Goal: Information Seeking & Learning: Check status

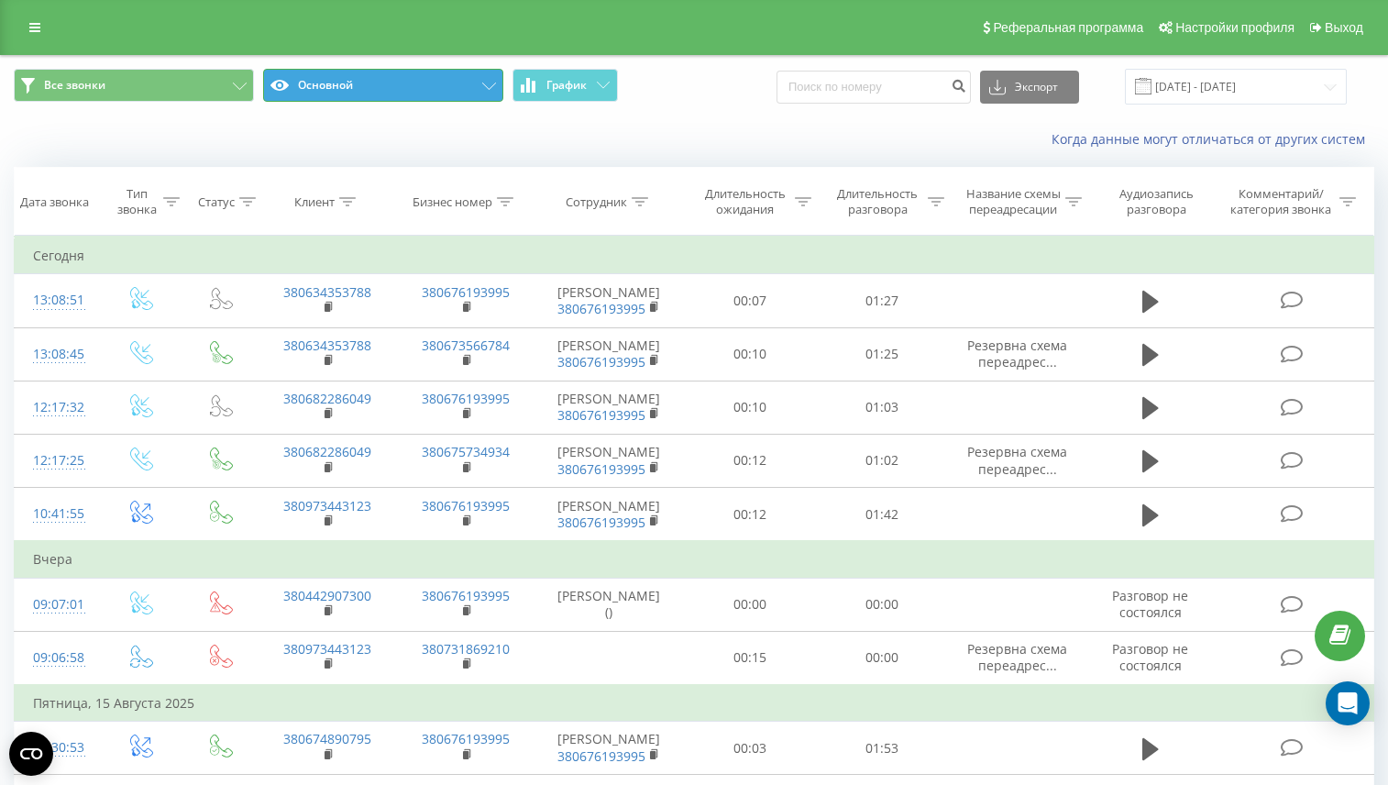
click at [390, 91] on button "Основной" at bounding box center [383, 85] width 240 height 33
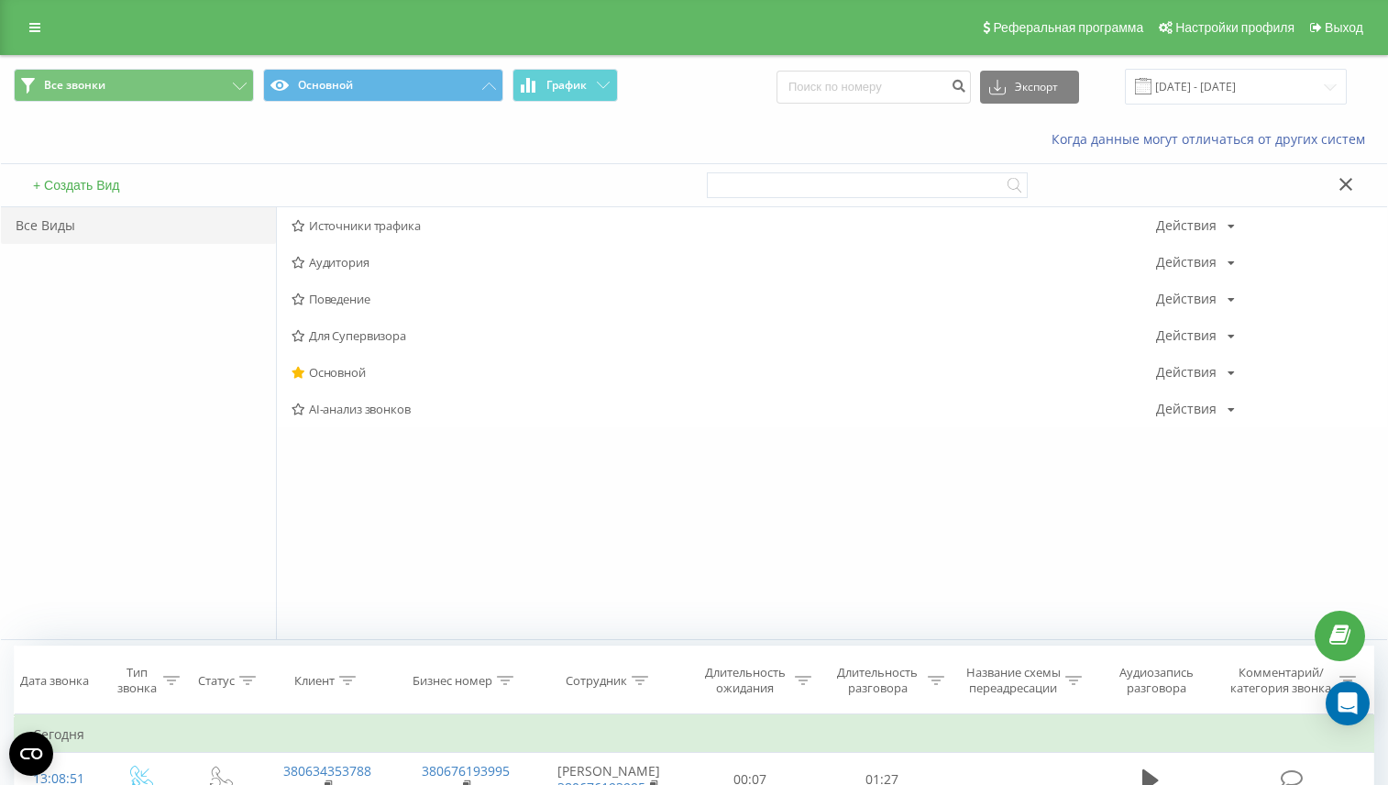
click at [315, 232] on span "Источники трафика" at bounding box center [724, 225] width 865 height 13
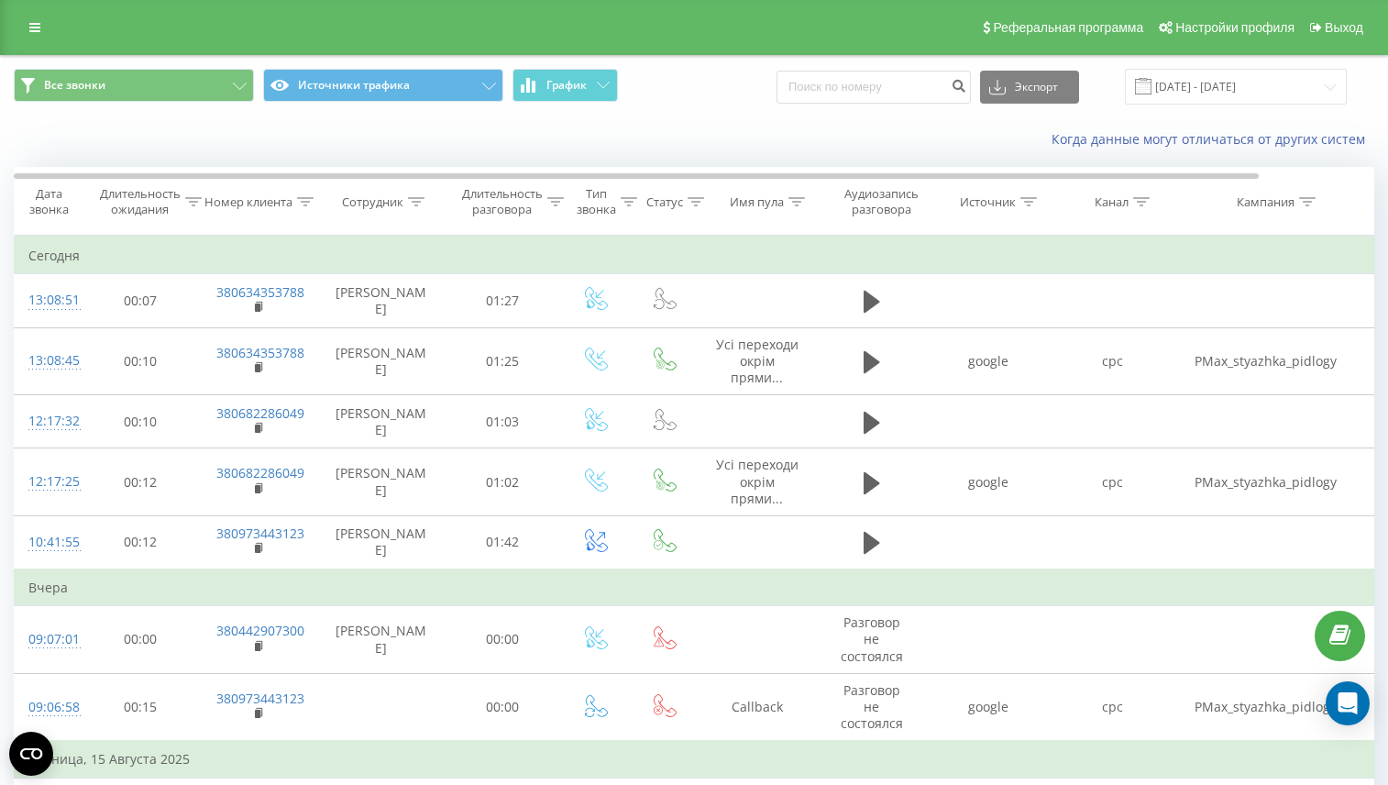
scroll to position [0, 5]
click at [1032, 202] on icon at bounding box center [1024, 201] width 17 height 9
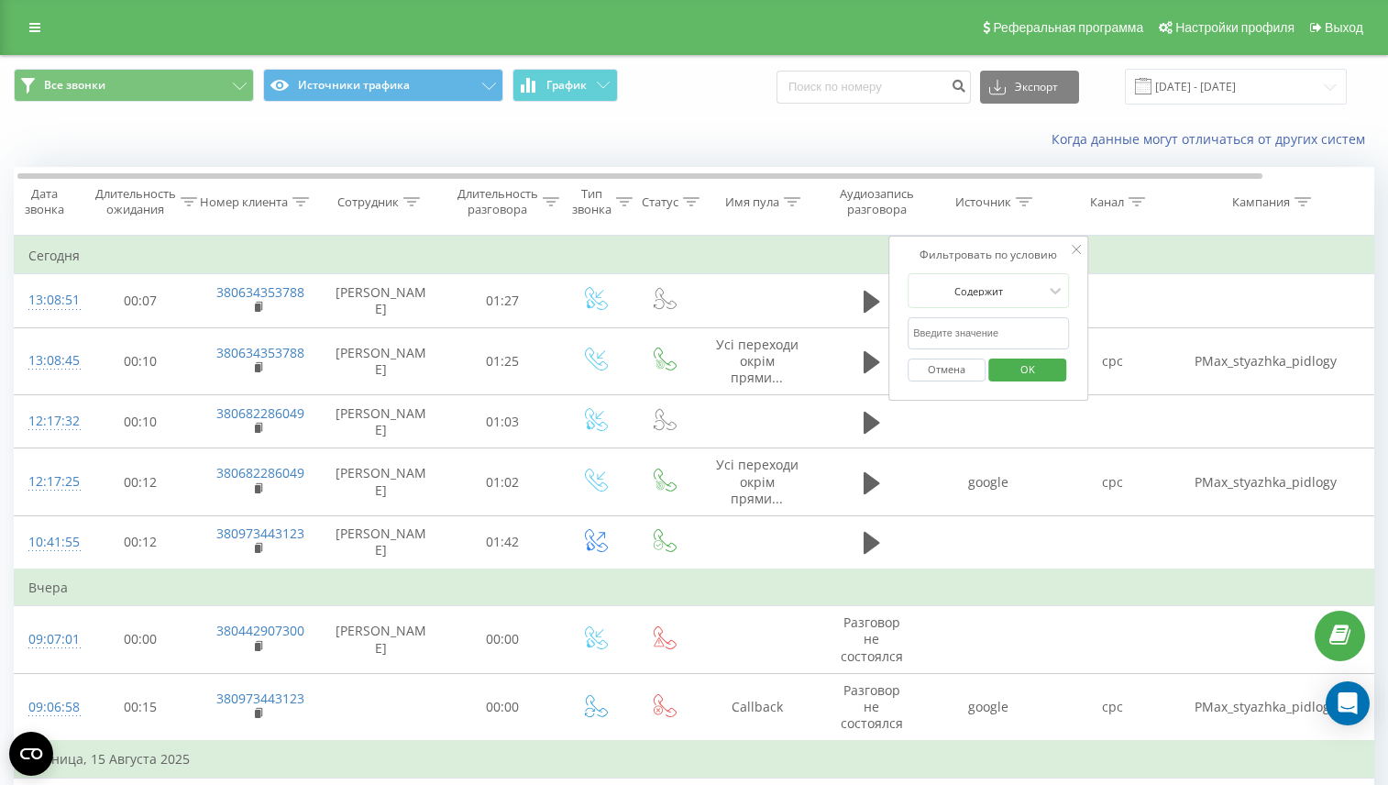
click at [980, 336] on input "text" at bounding box center [988, 333] width 161 height 32
type input "google"
click at [1023, 370] on span "OK" at bounding box center [1027, 369] width 51 height 28
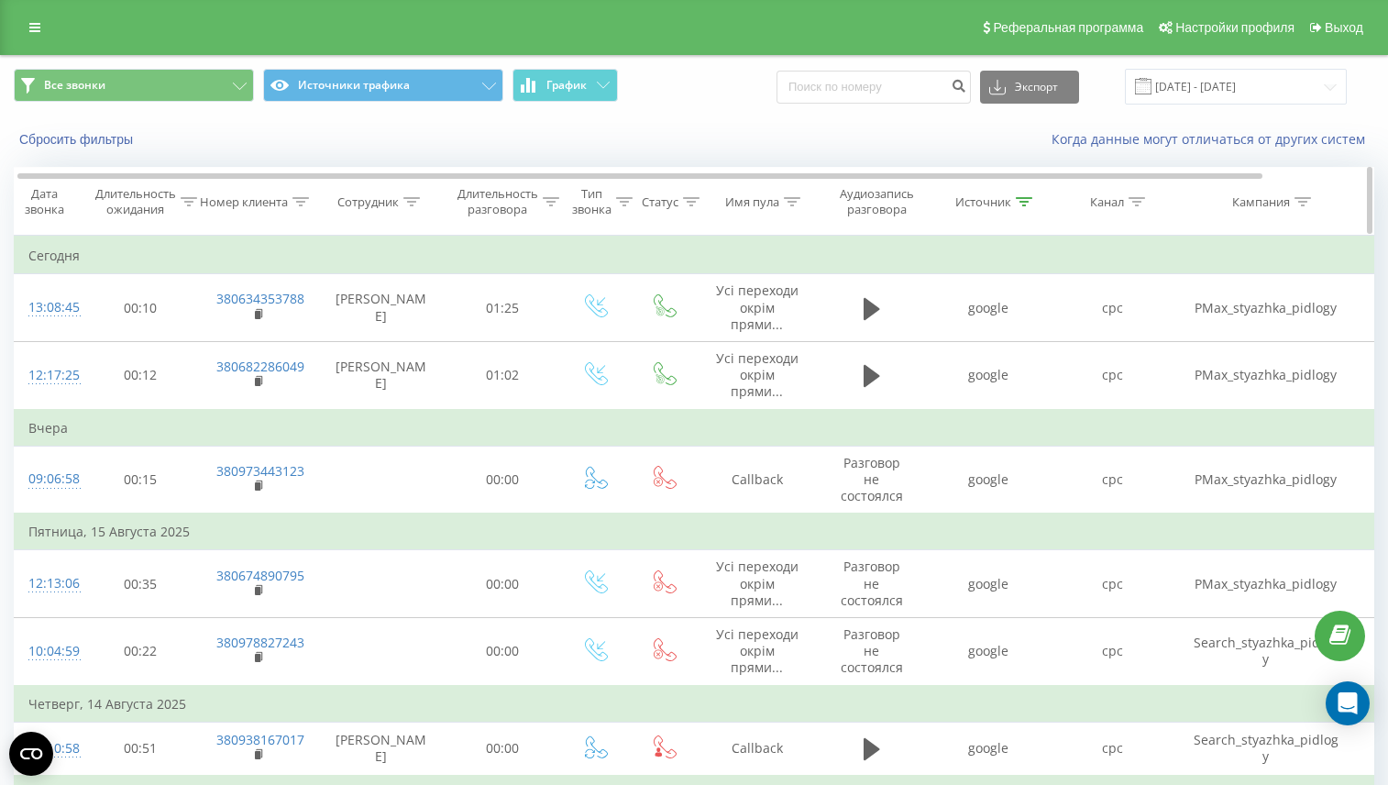
click at [1148, 208] on div "Канал" at bounding box center [1113, 202] width 124 height 16
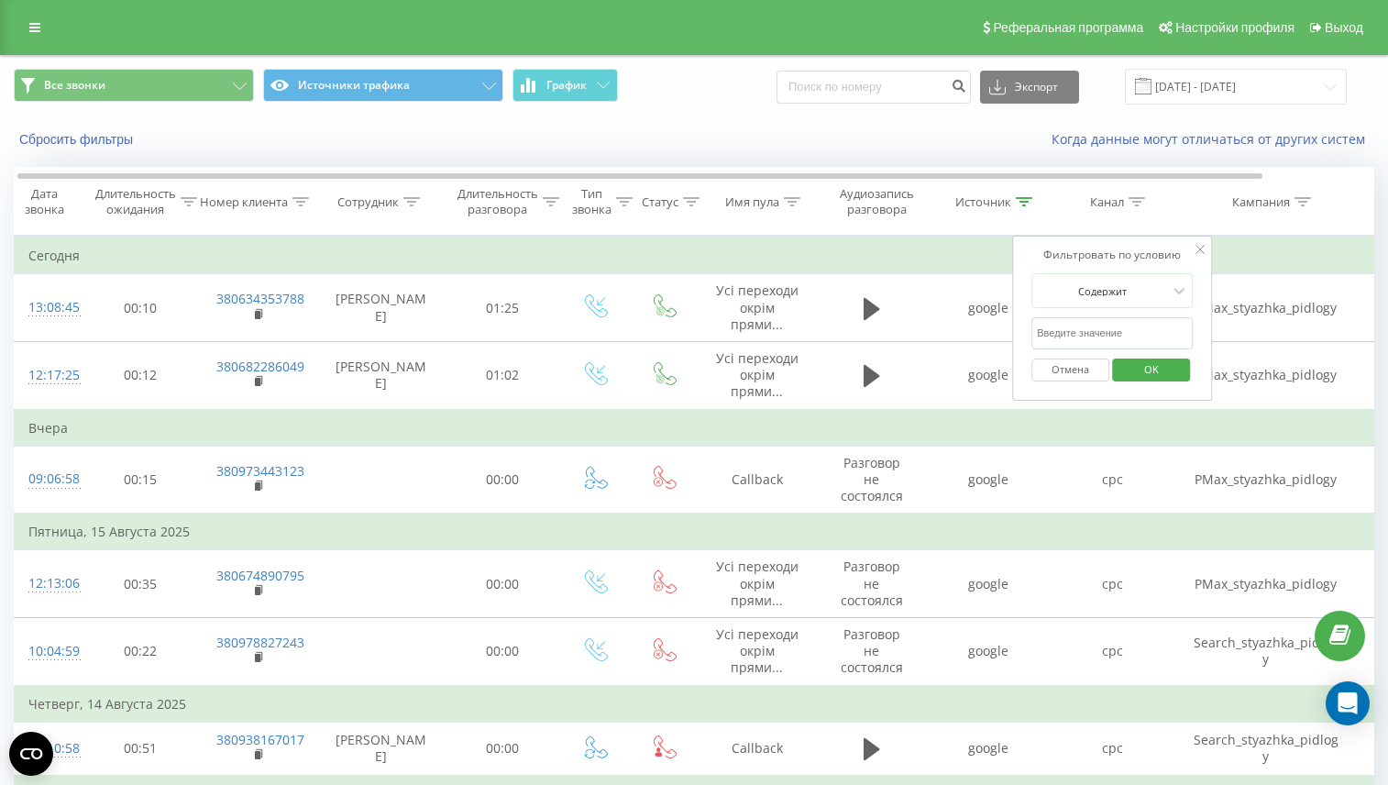
click at [1103, 322] on input "text" at bounding box center [1112, 333] width 161 height 32
type input "cpc"
click at [1148, 375] on span "OK" at bounding box center [1151, 369] width 51 height 28
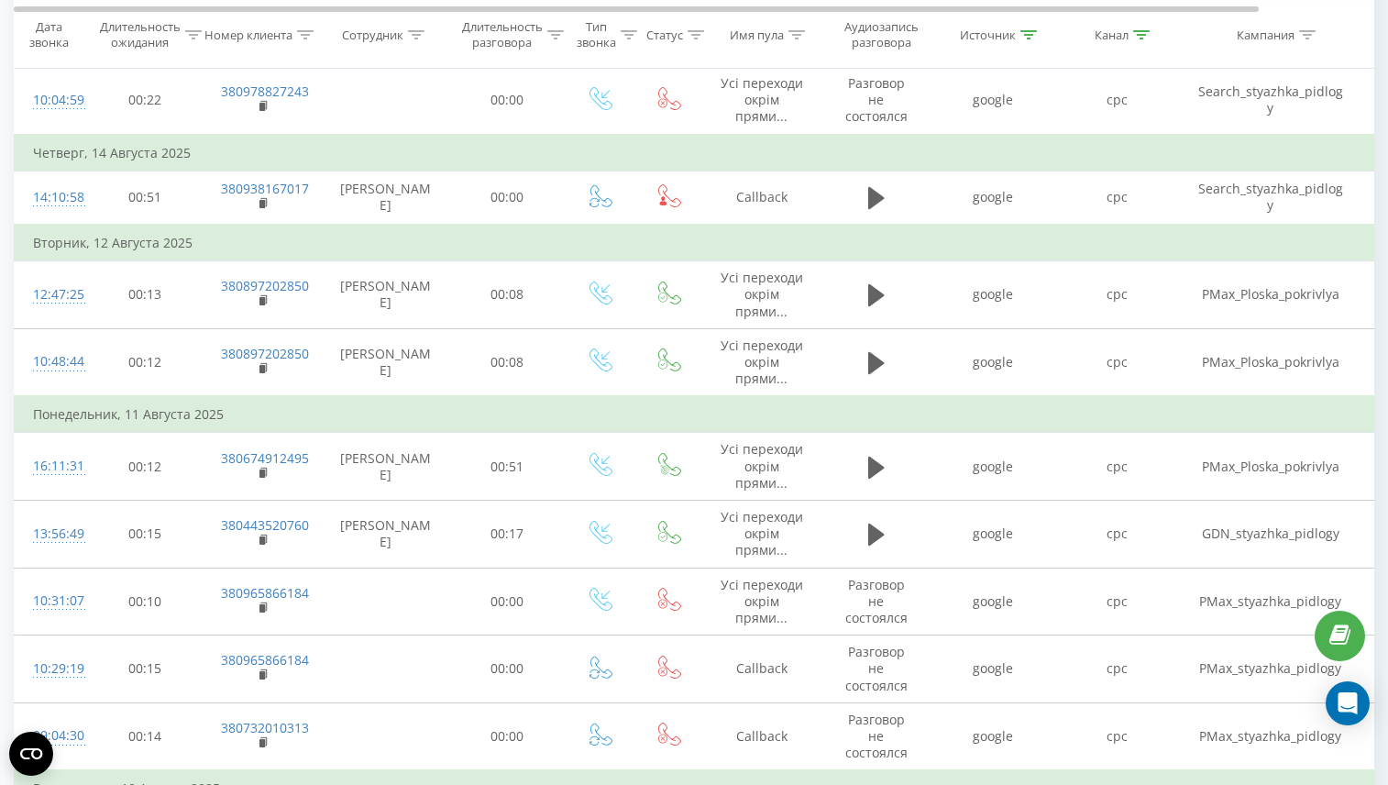
scroll to position [553, 0]
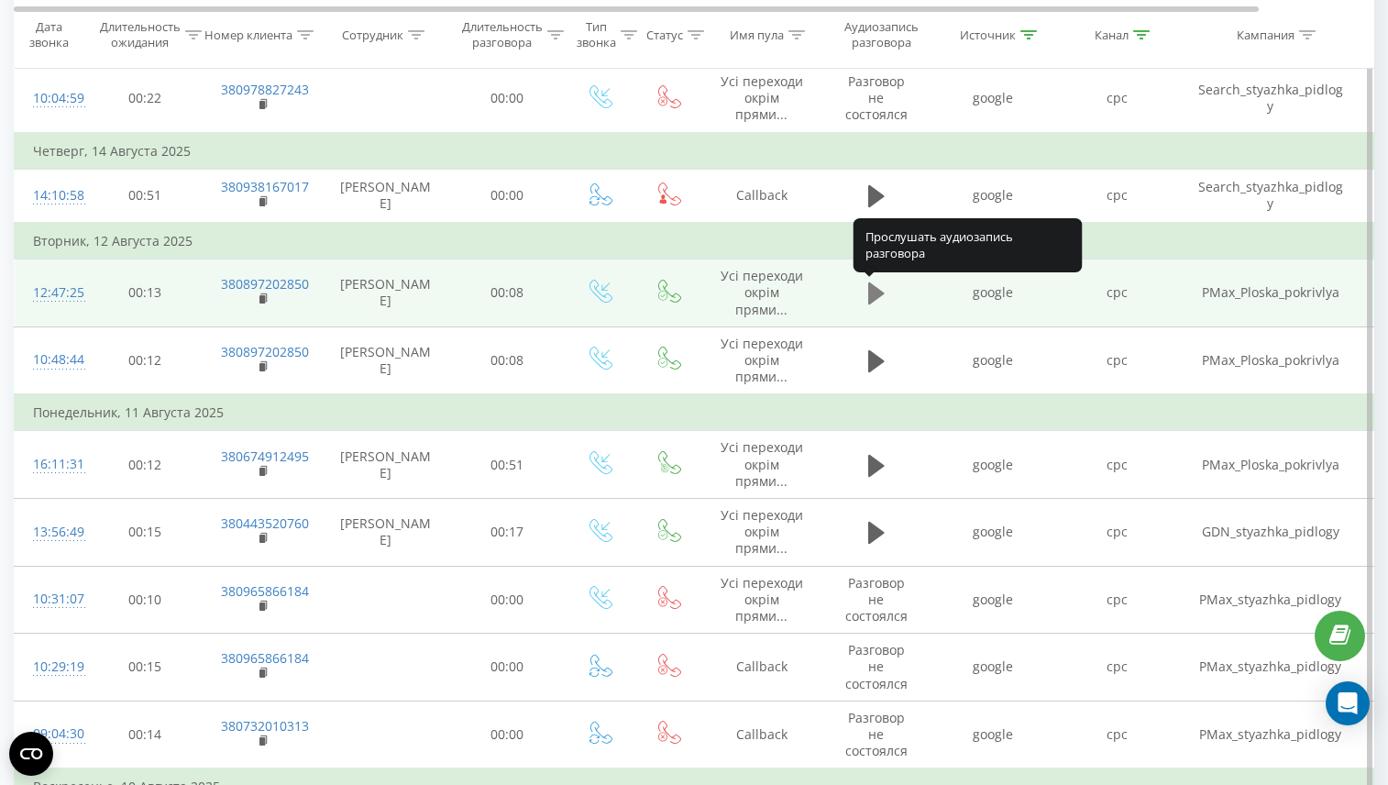
click at [879, 293] on icon at bounding box center [876, 293] width 17 height 22
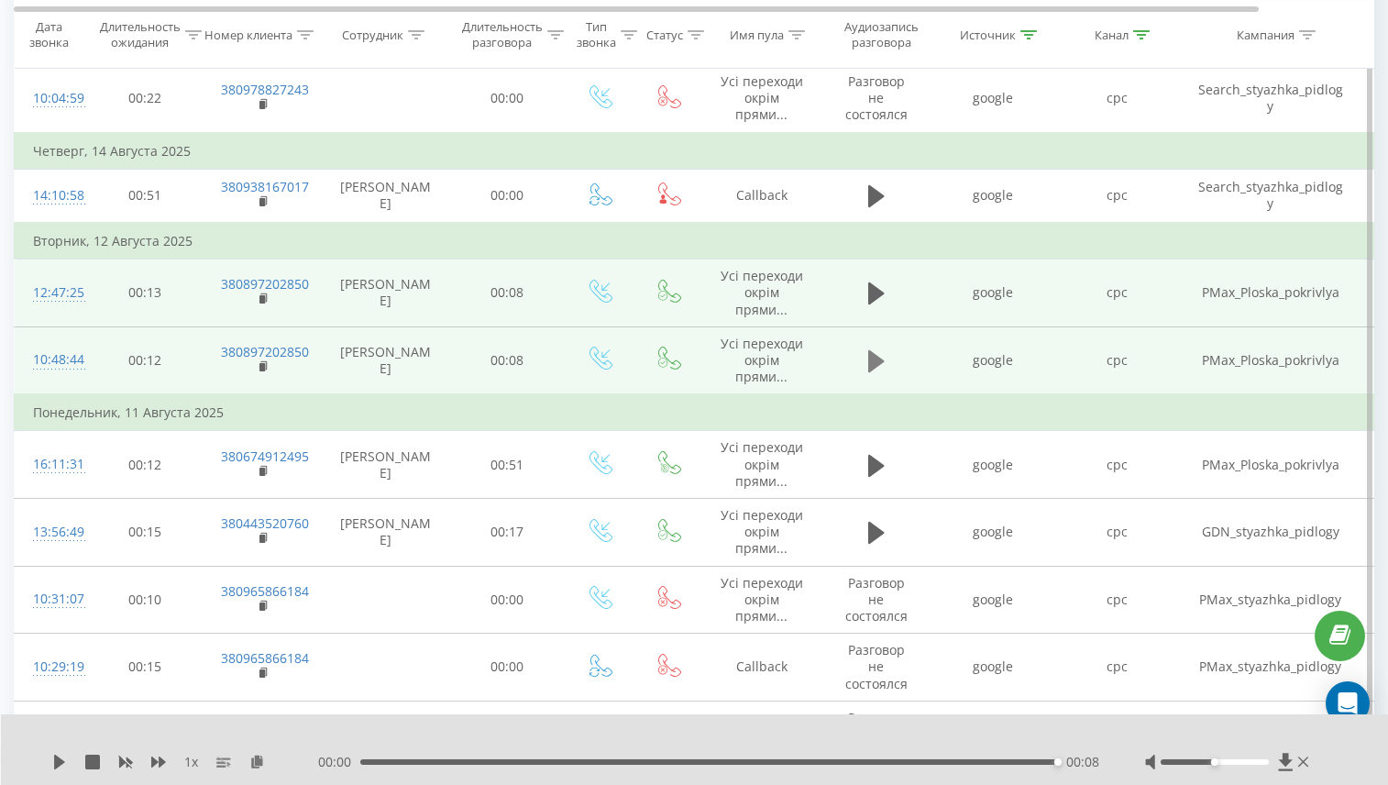
click at [872, 357] on icon at bounding box center [876, 361] width 17 height 22
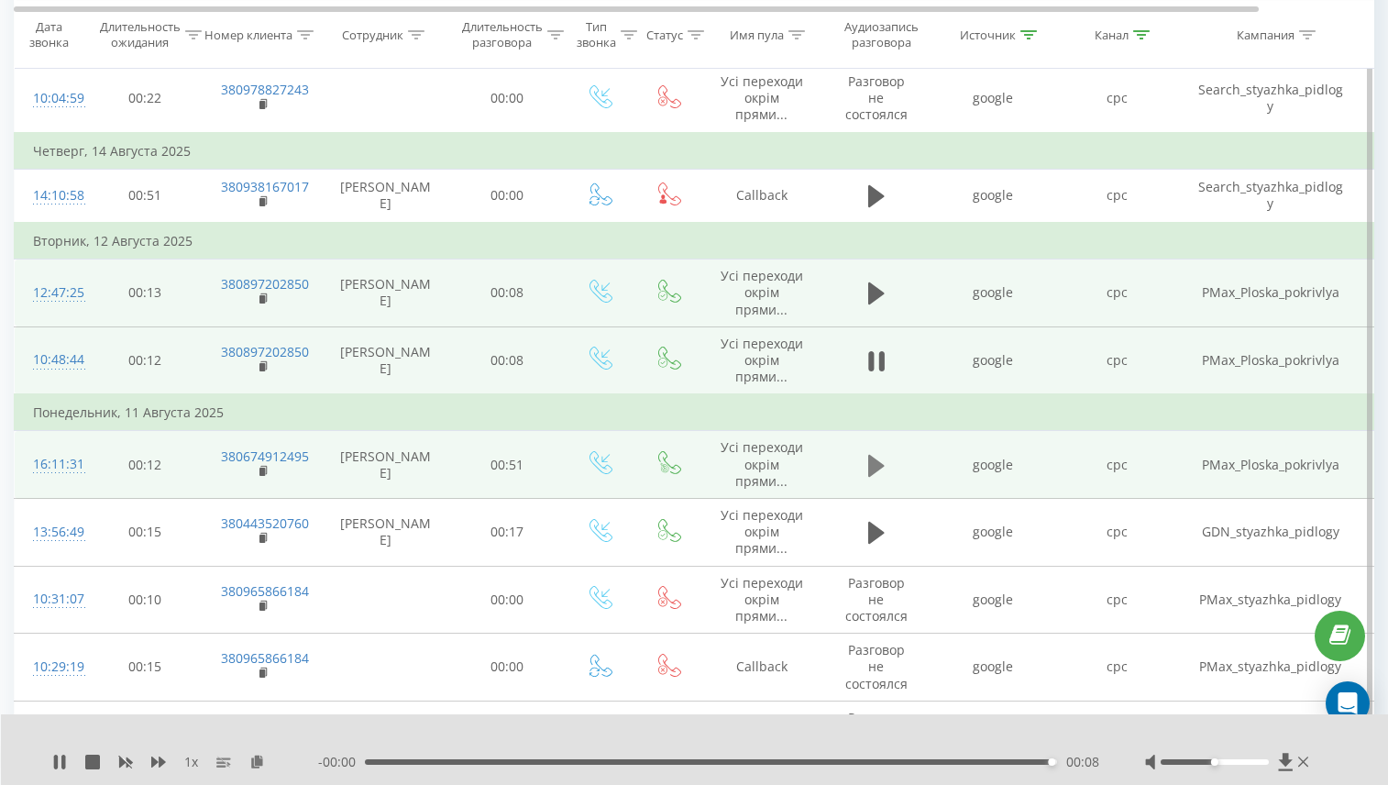
click at [875, 459] on icon at bounding box center [876, 465] width 17 height 22
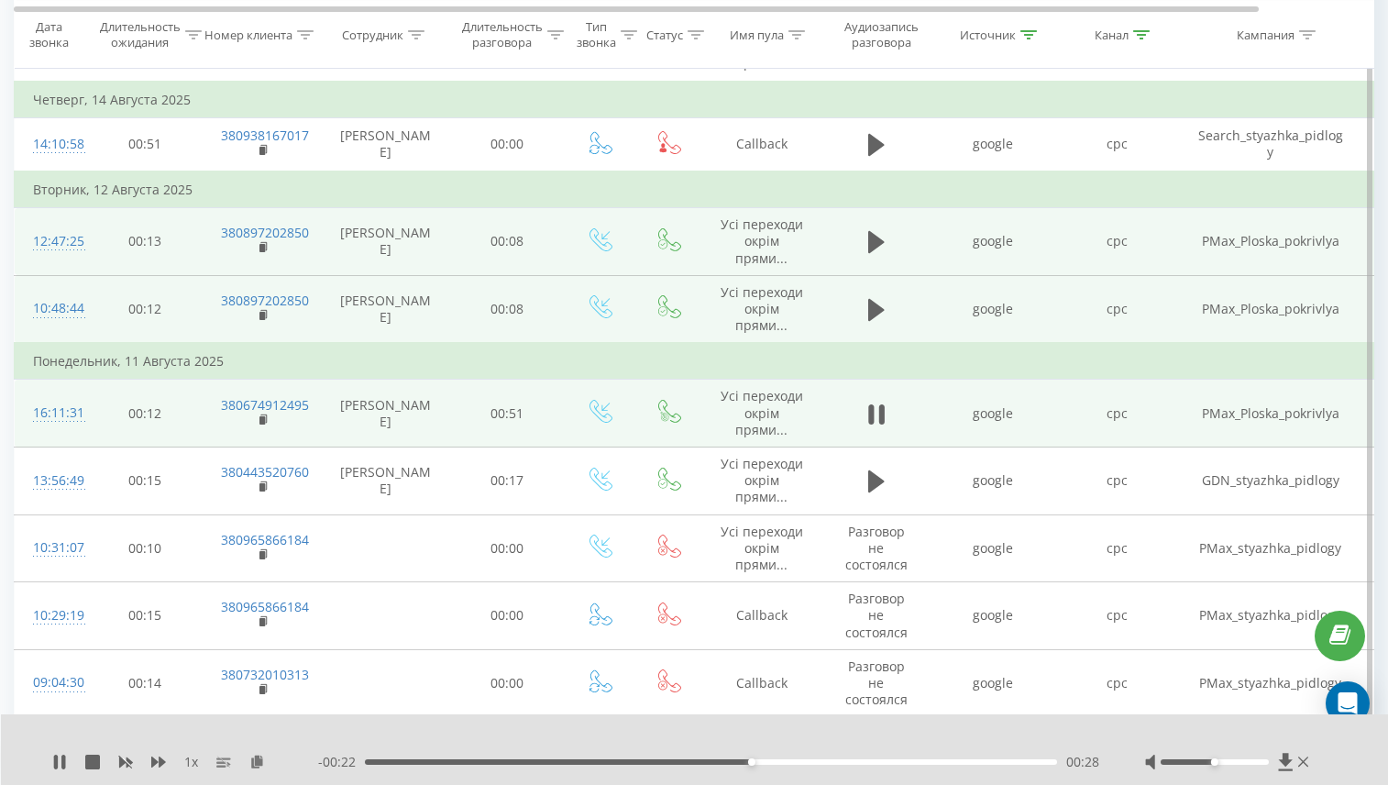
scroll to position [608, 0]
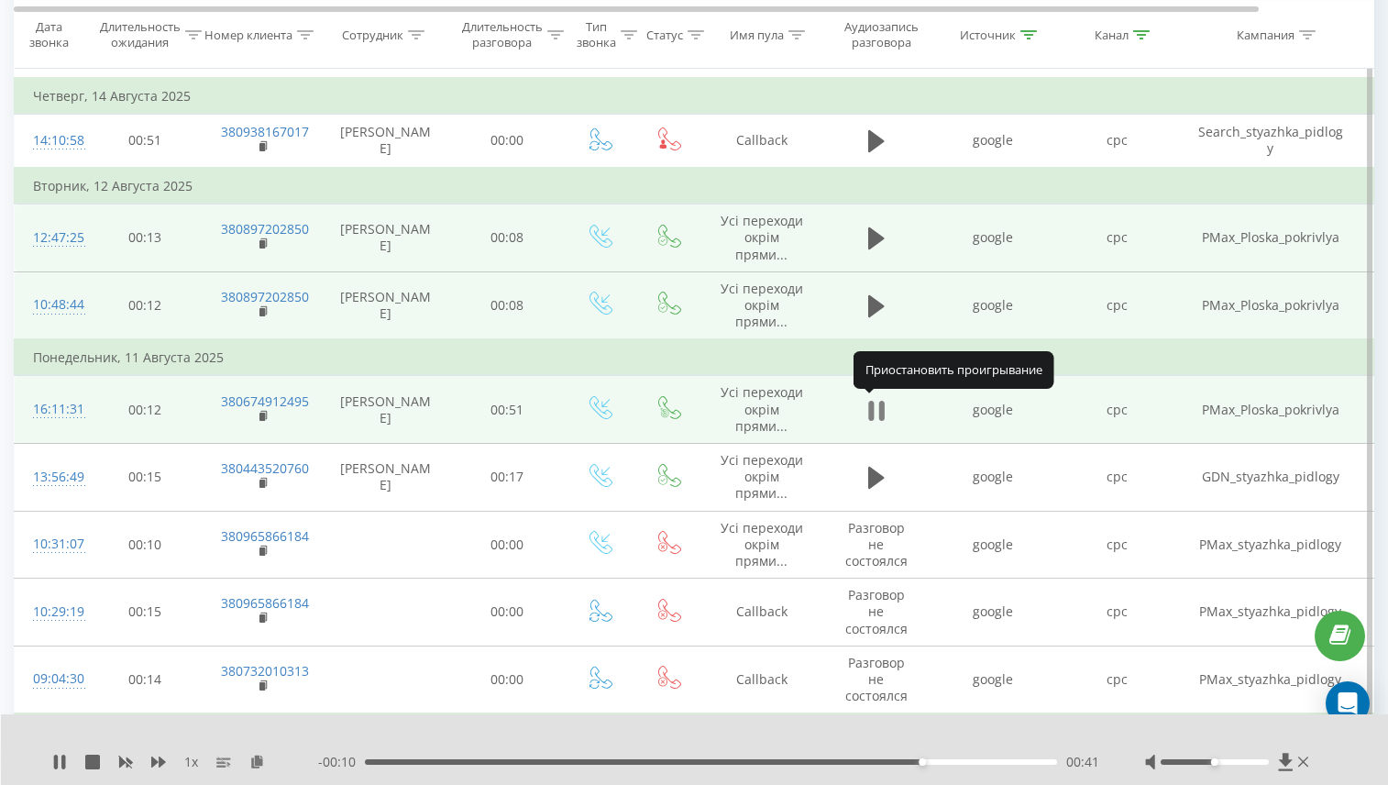
click at [880, 409] on icon at bounding box center [881, 411] width 6 height 20
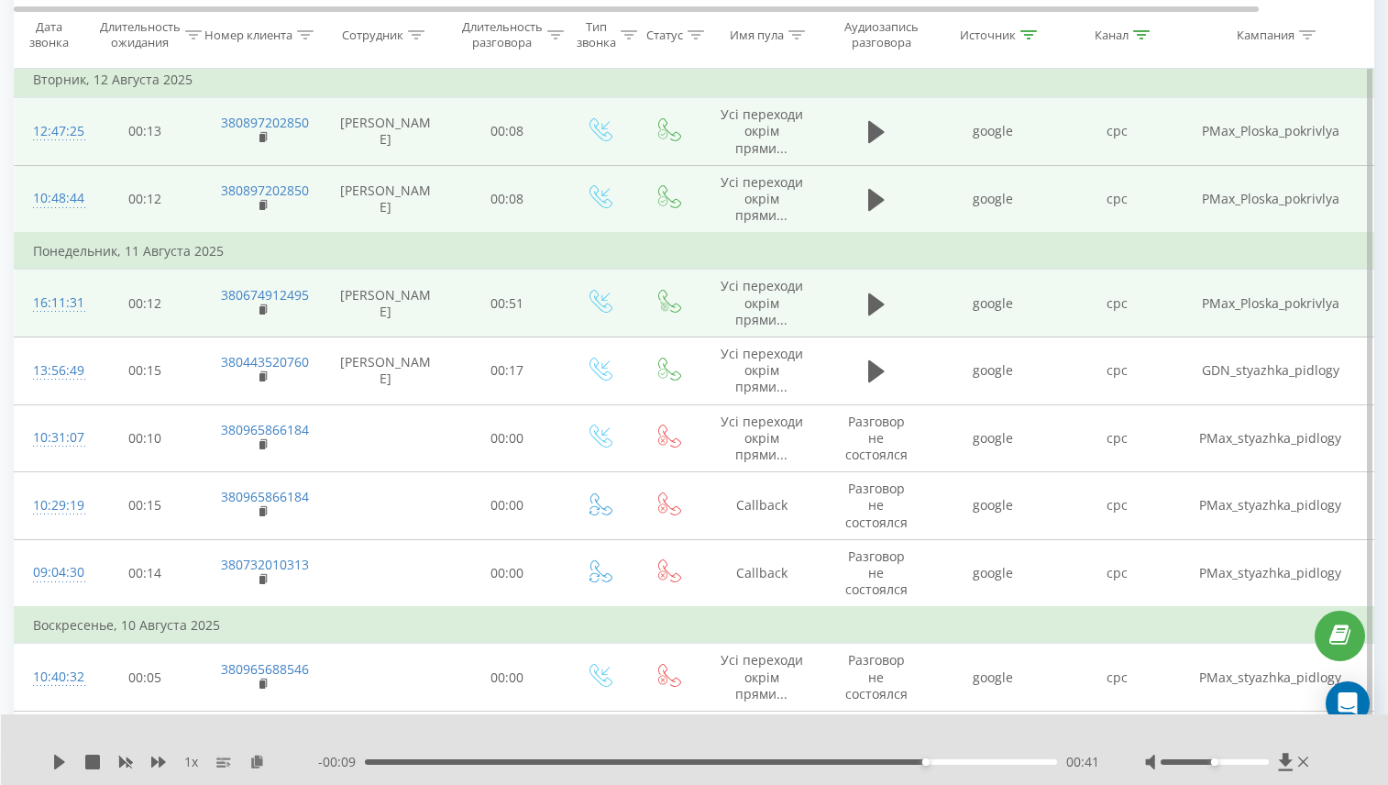
scroll to position [747, 0]
